Goal: Navigation & Orientation: Find specific page/section

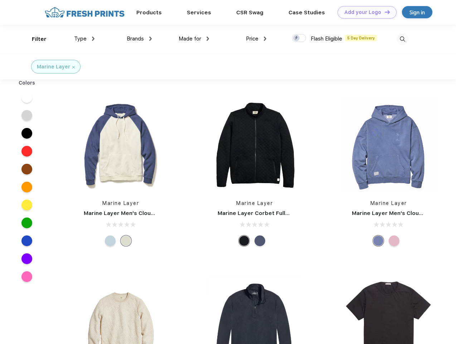
click at [364, 12] on link "Add your Logo Design Tool" at bounding box center [366, 12] width 59 height 13
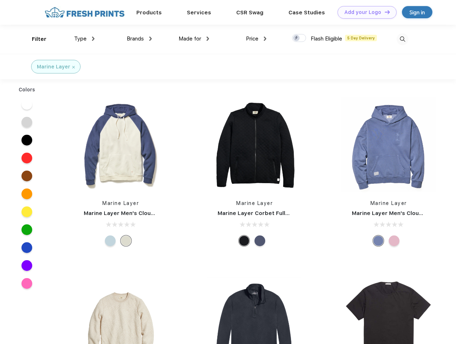
click at [0, 0] on div "Design Tool" at bounding box center [0, 0] width 0 height 0
click at [384, 12] on link "Add your Logo Design Tool" at bounding box center [366, 12] width 59 height 13
click at [34, 39] on div "Filter" at bounding box center [39, 39] width 15 height 8
click at [84, 39] on span "Type" at bounding box center [80, 38] width 13 height 6
click at [139, 39] on span "Brands" at bounding box center [135, 38] width 17 height 6
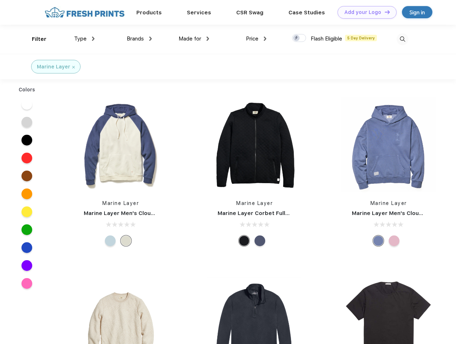
click at [194, 39] on span "Made for" at bounding box center [190, 38] width 23 height 6
click at [256, 39] on span "Price" at bounding box center [252, 38] width 13 height 6
click at [299, 38] on div at bounding box center [299, 38] width 14 height 8
click at [297, 38] on input "checkbox" at bounding box center [294, 36] width 5 height 5
click at [402, 39] on img at bounding box center [403, 39] width 12 height 12
